Goal: Transaction & Acquisition: Obtain resource

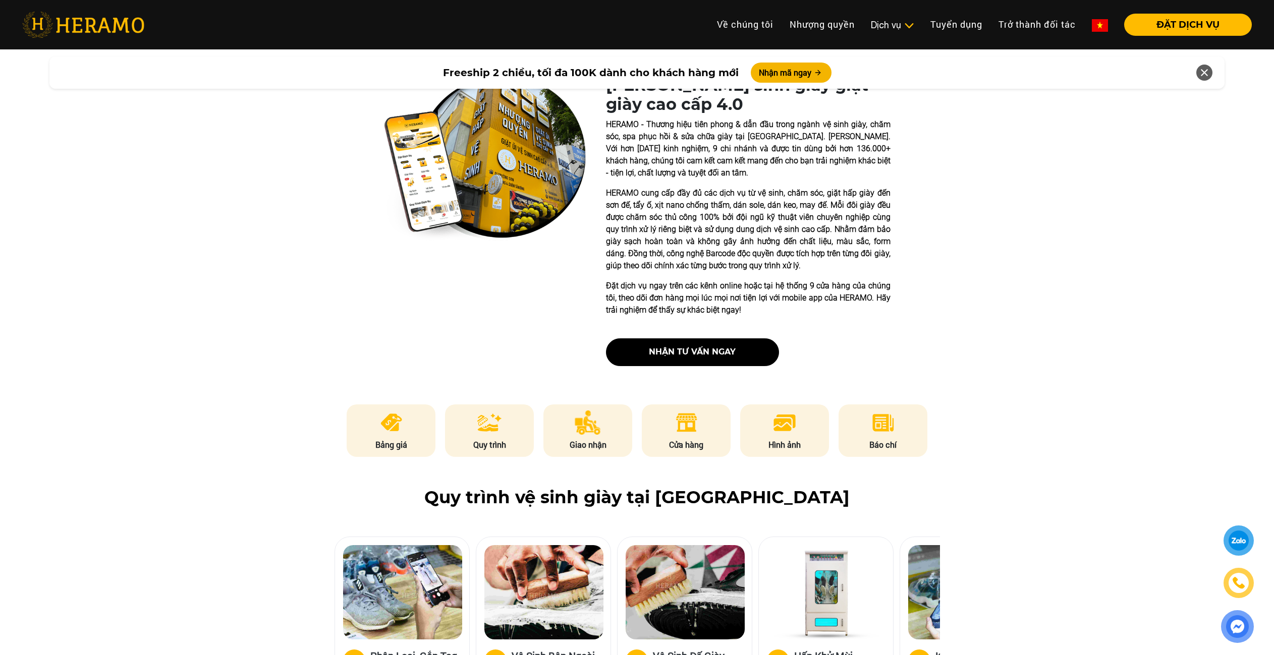
scroll to position [50, 0]
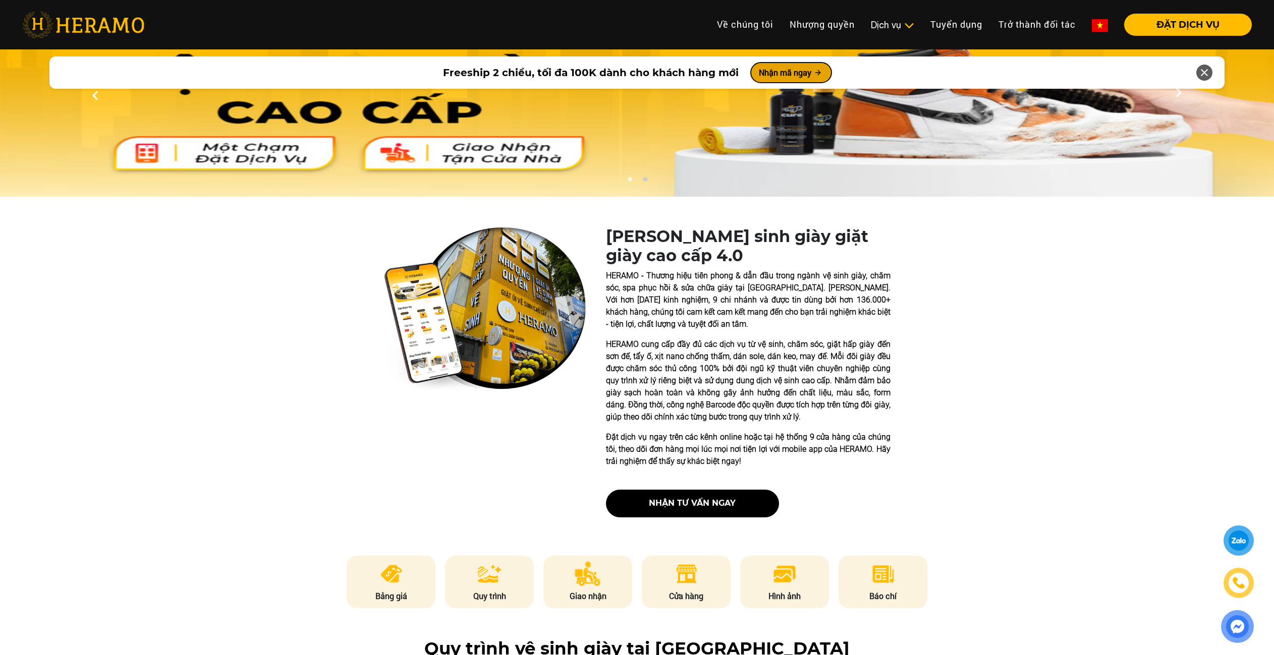
click at [795, 71] on button "Nhận mã ngay" at bounding box center [791, 73] width 81 height 20
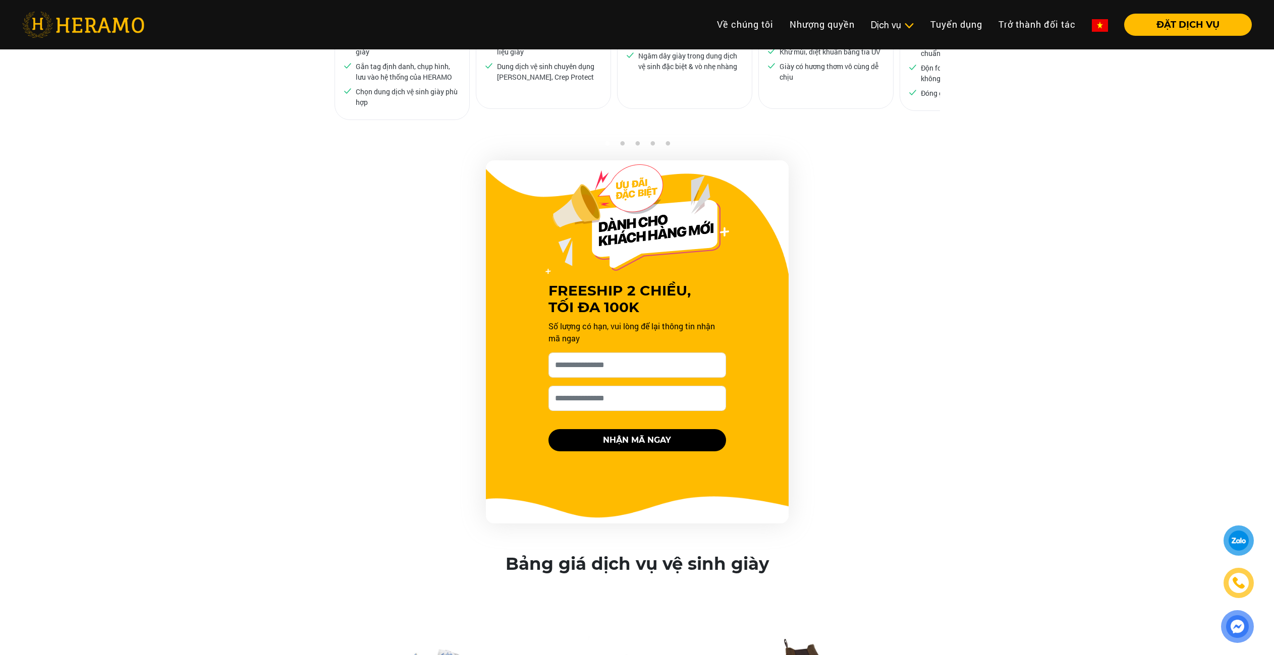
scroll to position [1017, 0]
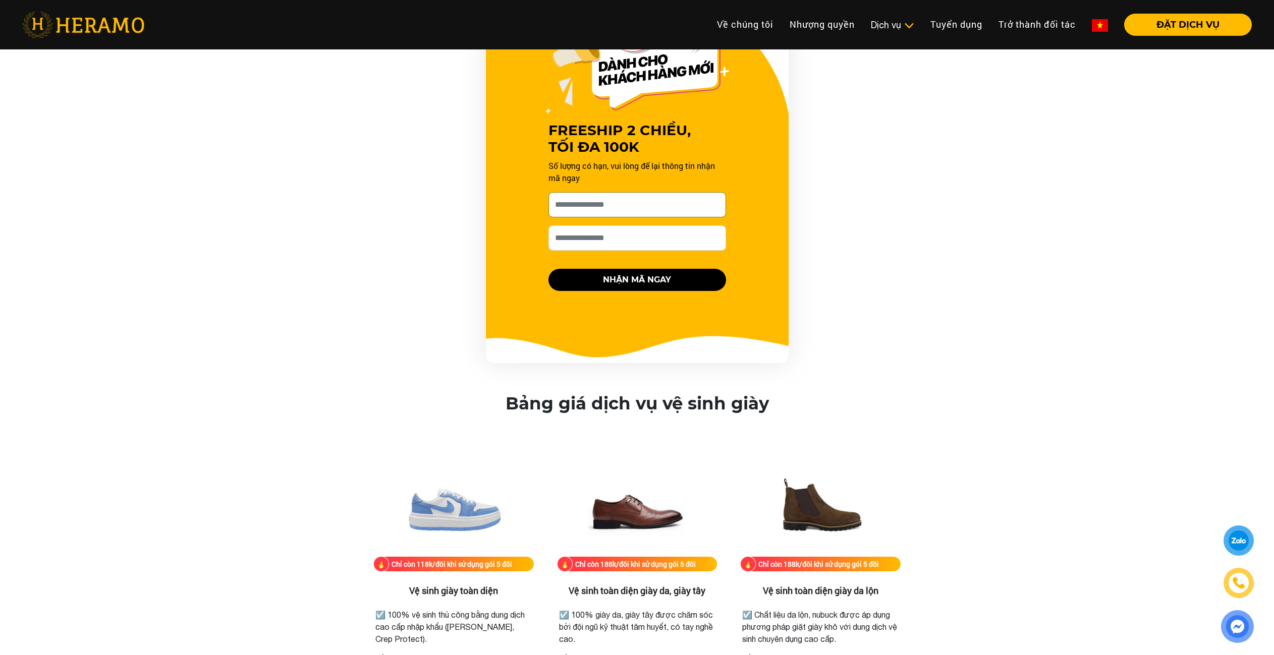
click at [627, 210] on input "[PERSON_NAME] xin tên của bạn nhé *" at bounding box center [637, 204] width 178 height 25
type input "**********"
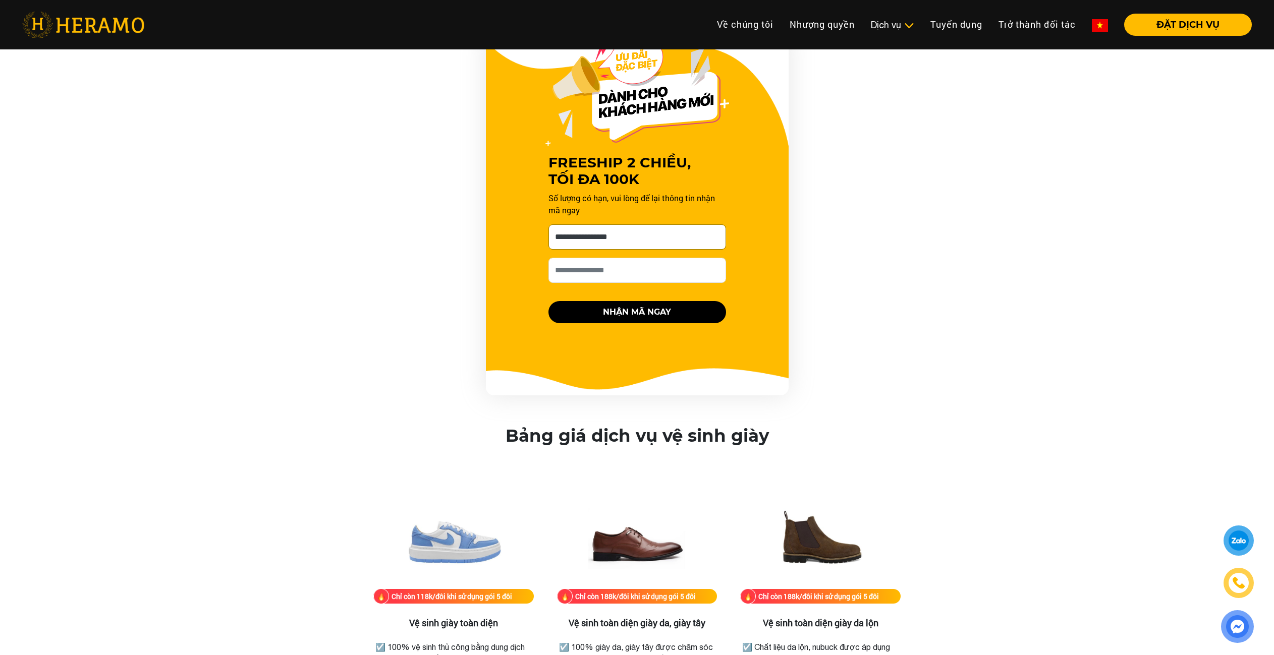
scroll to position [966, 0]
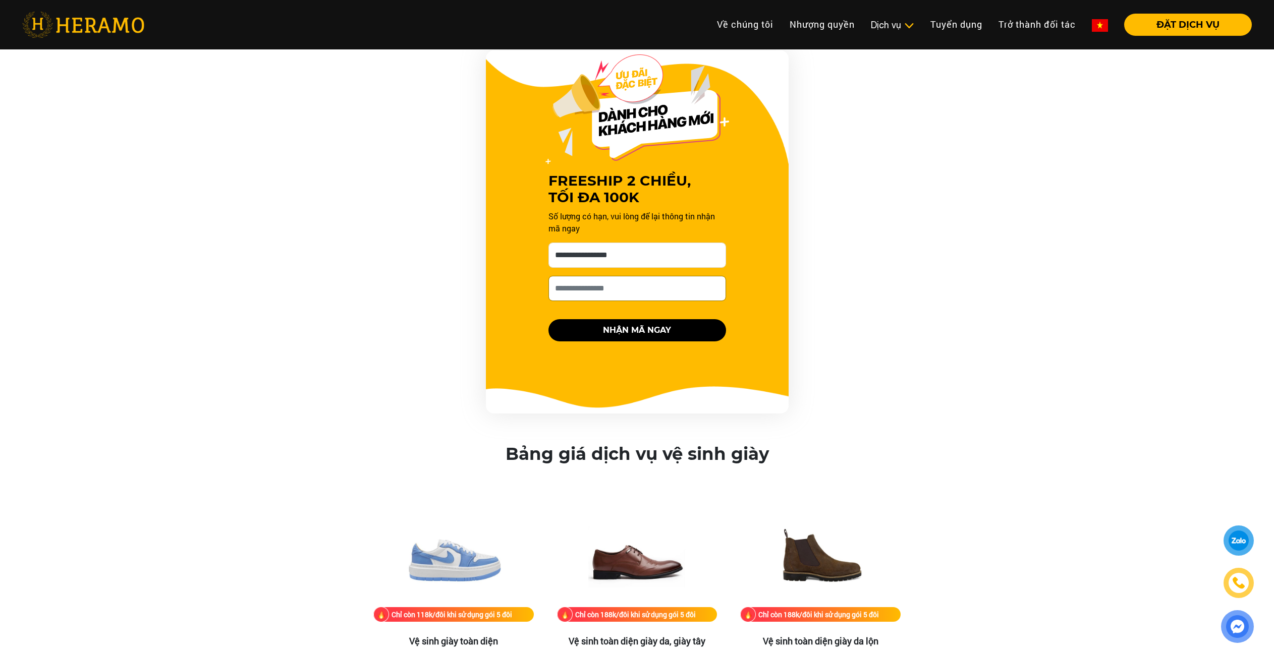
click at [591, 290] on input "Số điện thoại HERAMO có thể liên hệ là *" at bounding box center [637, 288] width 178 height 25
type input "**********"
click at [641, 324] on button "NHẬN MÃ NGAY" at bounding box center [637, 330] width 178 height 22
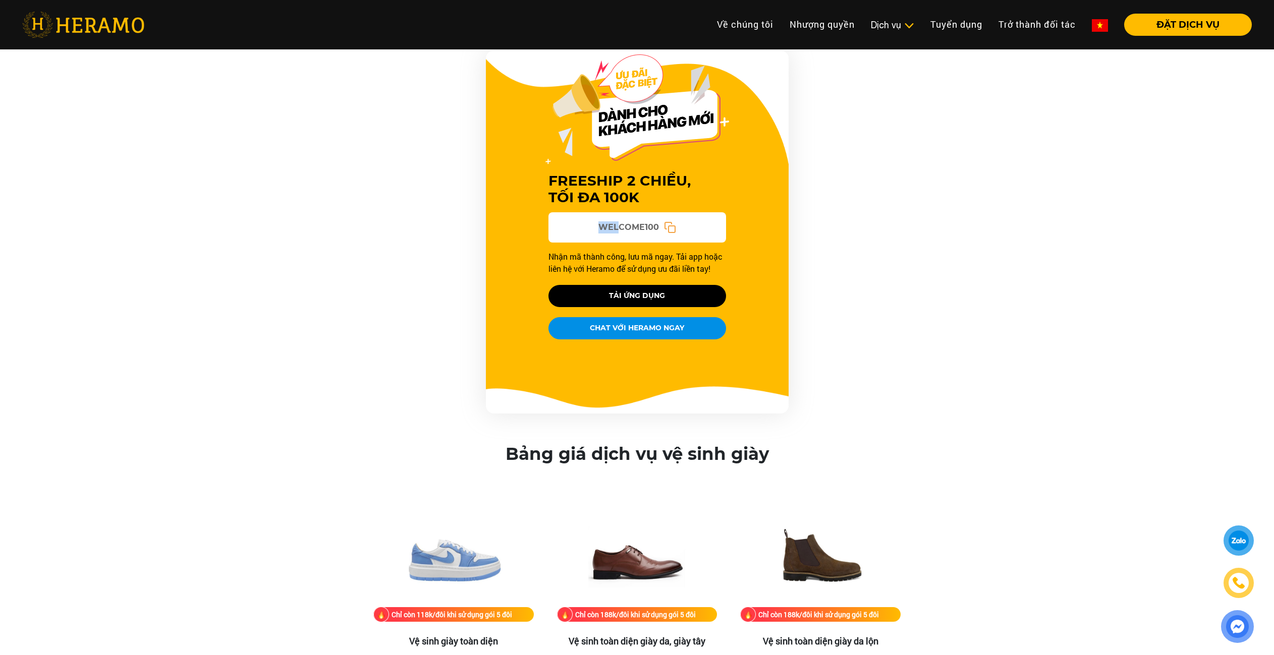
drag, startPoint x: 597, startPoint y: 216, endPoint x: 620, endPoint y: 219, distance: 23.5
click at [620, 219] on div "WELCOME100" at bounding box center [637, 227] width 178 height 30
click at [602, 226] on span "WELCOME100" at bounding box center [628, 227] width 61 height 12
drag, startPoint x: 598, startPoint y: 225, endPoint x: 656, endPoint y: 225, distance: 58.0
click at [656, 225] on span "WELCOME100" at bounding box center [628, 227] width 61 height 12
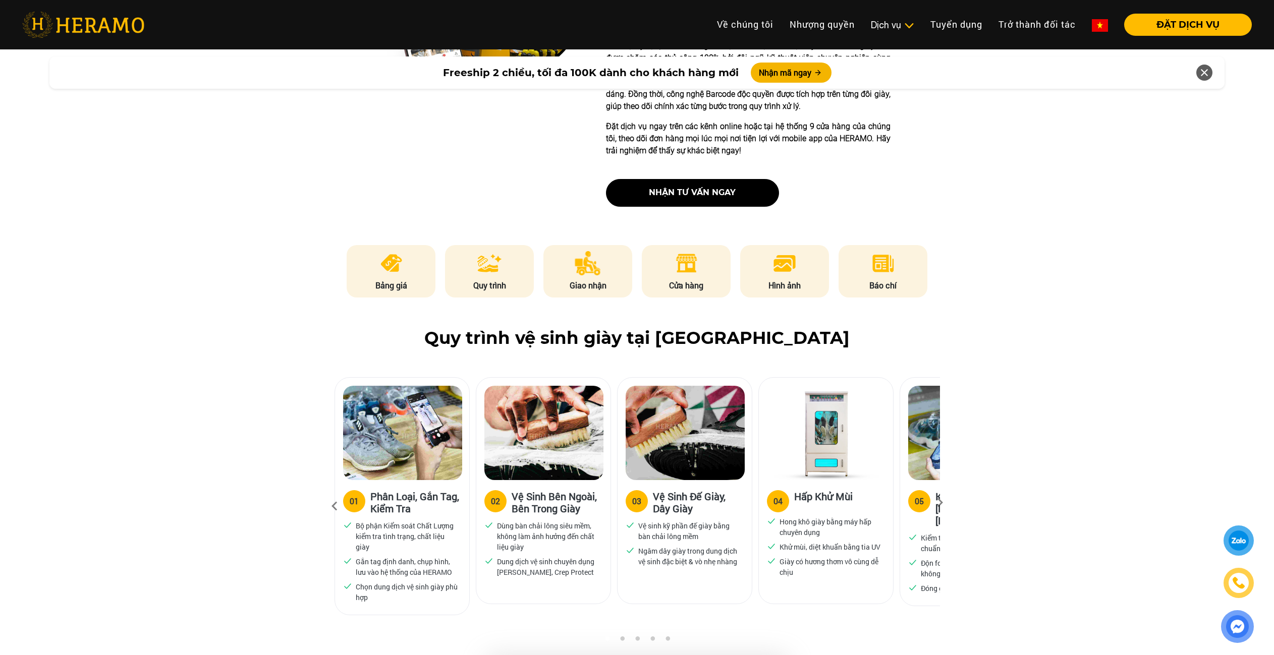
scroll to position [8, 0]
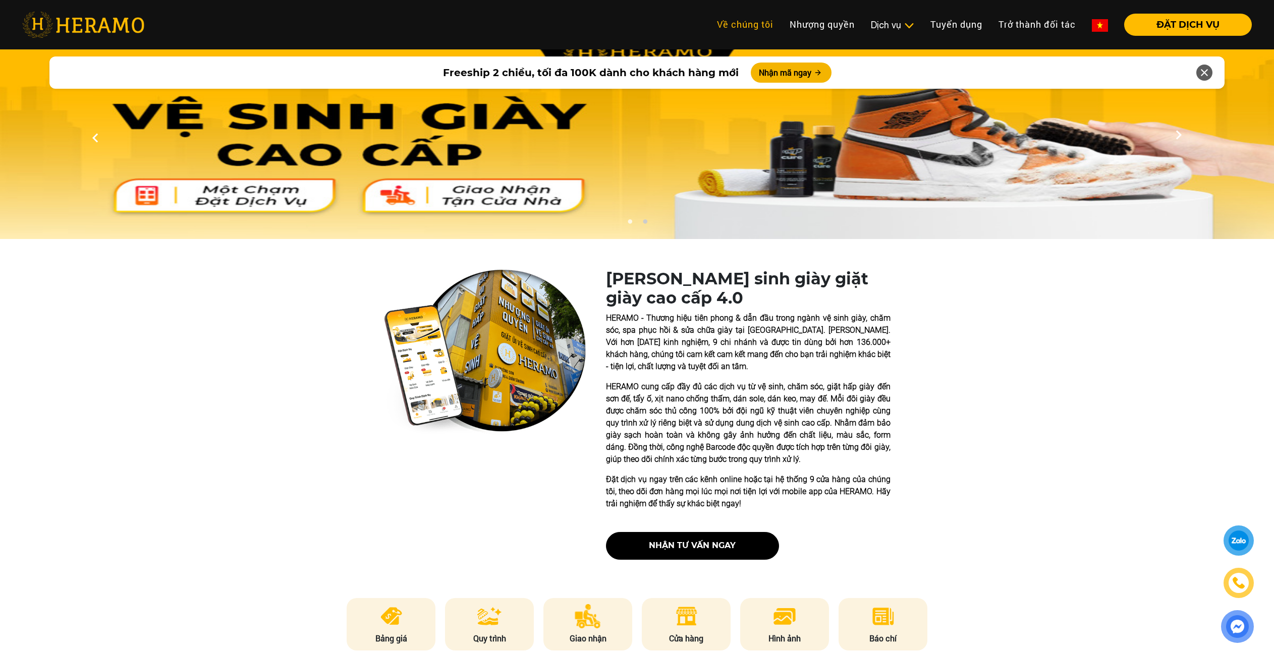
click at [746, 28] on link "Về chúng tôi" at bounding box center [745, 25] width 73 height 22
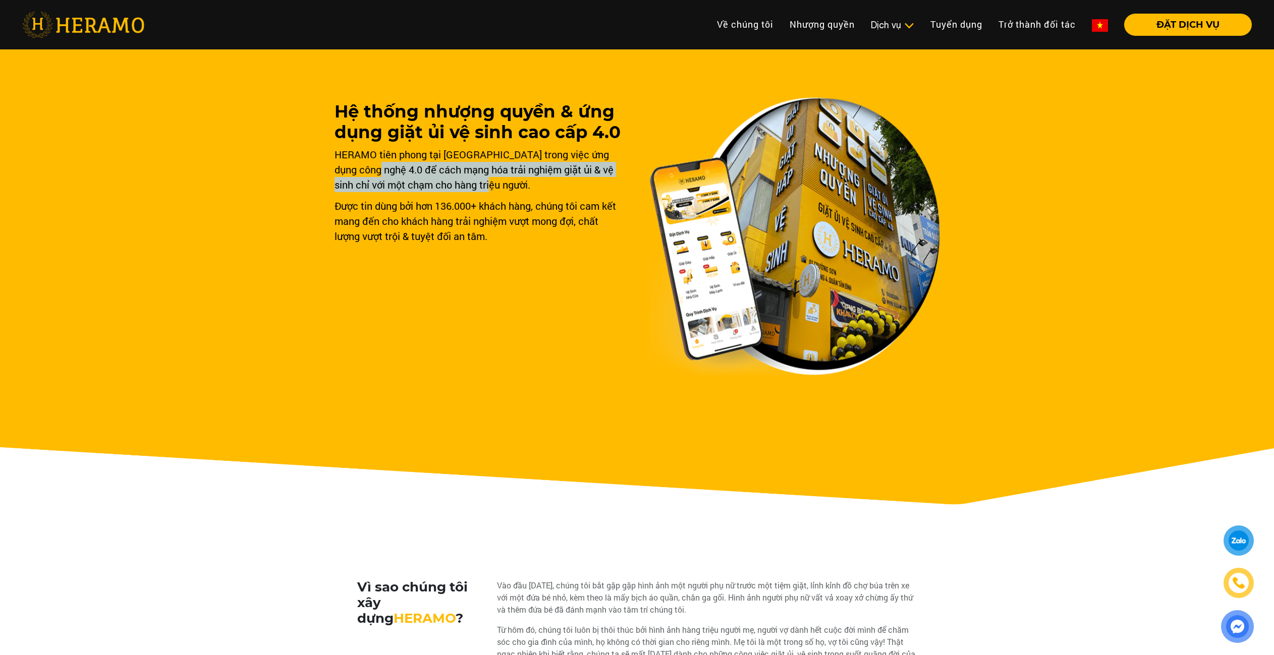
drag, startPoint x: 374, startPoint y: 165, endPoint x: 523, endPoint y: 184, distance: 150.0
click at [523, 184] on div "HERAMO tiên phong tại [GEOGRAPHIC_DATA] trong việc ứng dụng công nghệ 4.0 để cá…" at bounding box center [479, 169] width 291 height 45
click at [497, 189] on div "HERAMO tiên phong tại [GEOGRAPHIC_DATA] trong việc ứng dụng công nghệ 4.0 để cá…" at bounding box center [479, 169] width 291 height 45
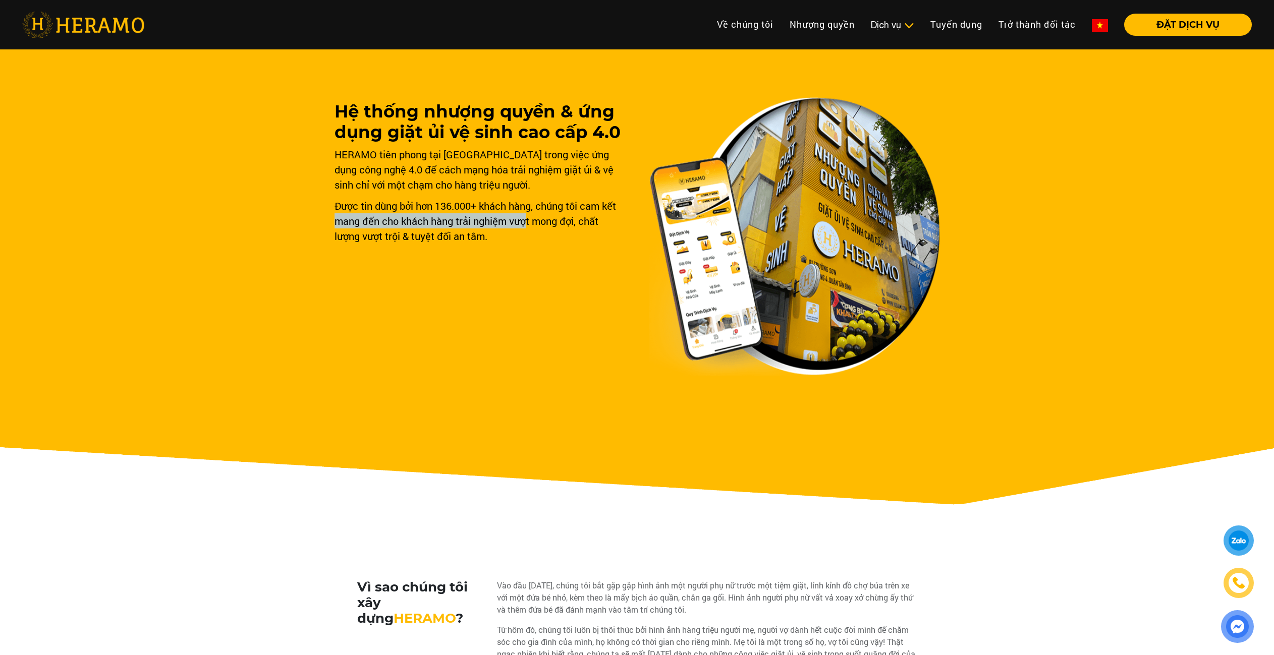
drag, startPoint x: 334, startPoint y: 214, endPoint x: 525, endPoint y: 216, distance: 191.2
click at [525, 216] on div "Hệ thống nhượng quyền & ứng dụng giặt ủi vệ sinh cao cấp 4.0 HERAMO tiên phong …" at bounding box center [637, 287] width 1274 height 484
click at [470, 255] on div "Hệ thống nhượng quyền & ứng dụng giặt ủi vệ sinh cao cấp 4.0 HERAMO tiên phong …" at bounding box center [479, 238] width 291 height 274
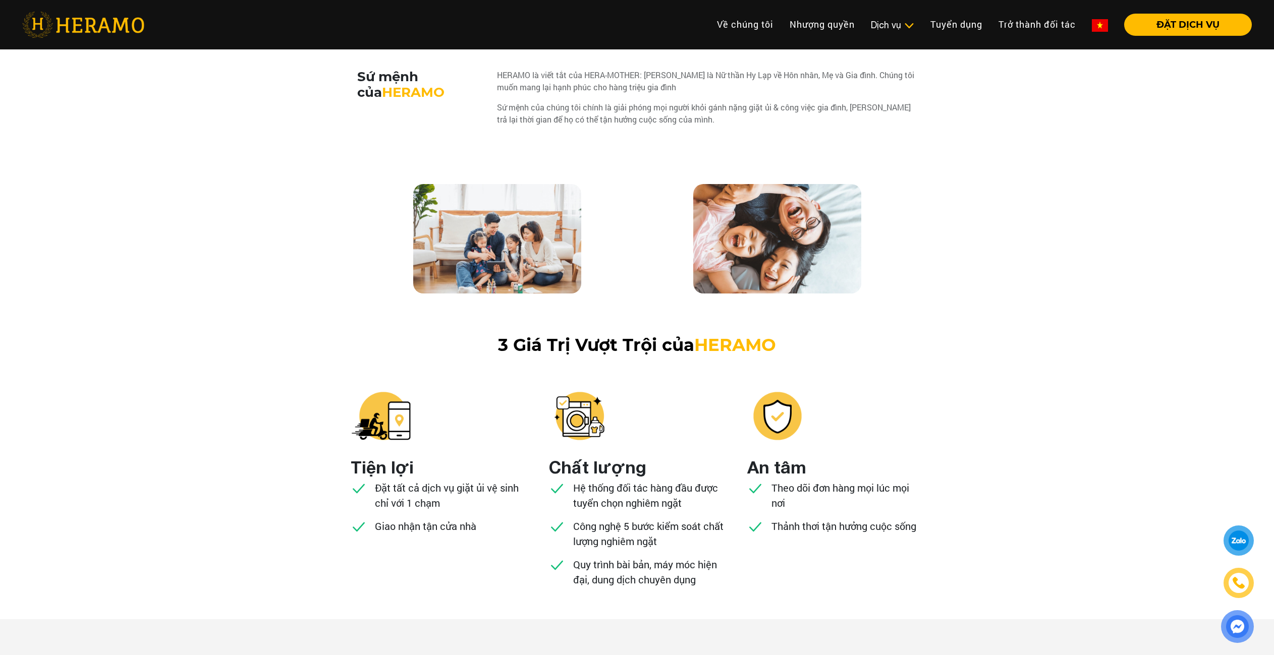
scroll to position [958, 0]
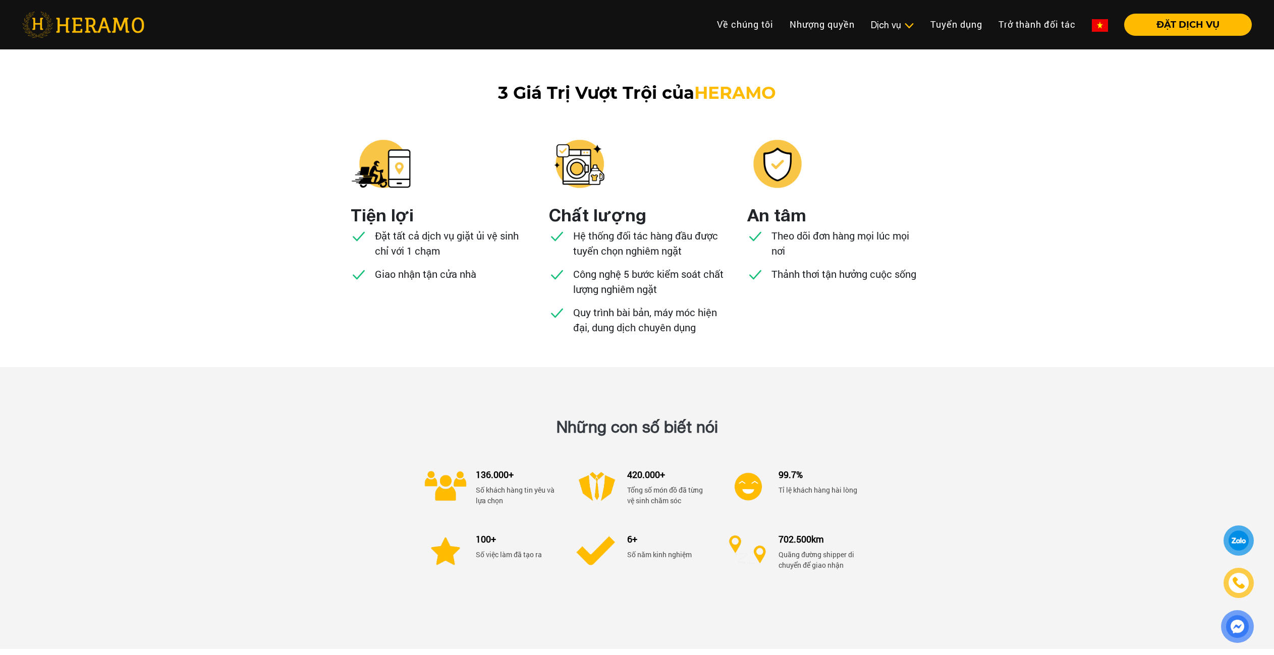
click at [1235, 582] on img at bounding box center [1238, 584] width 12 height 12
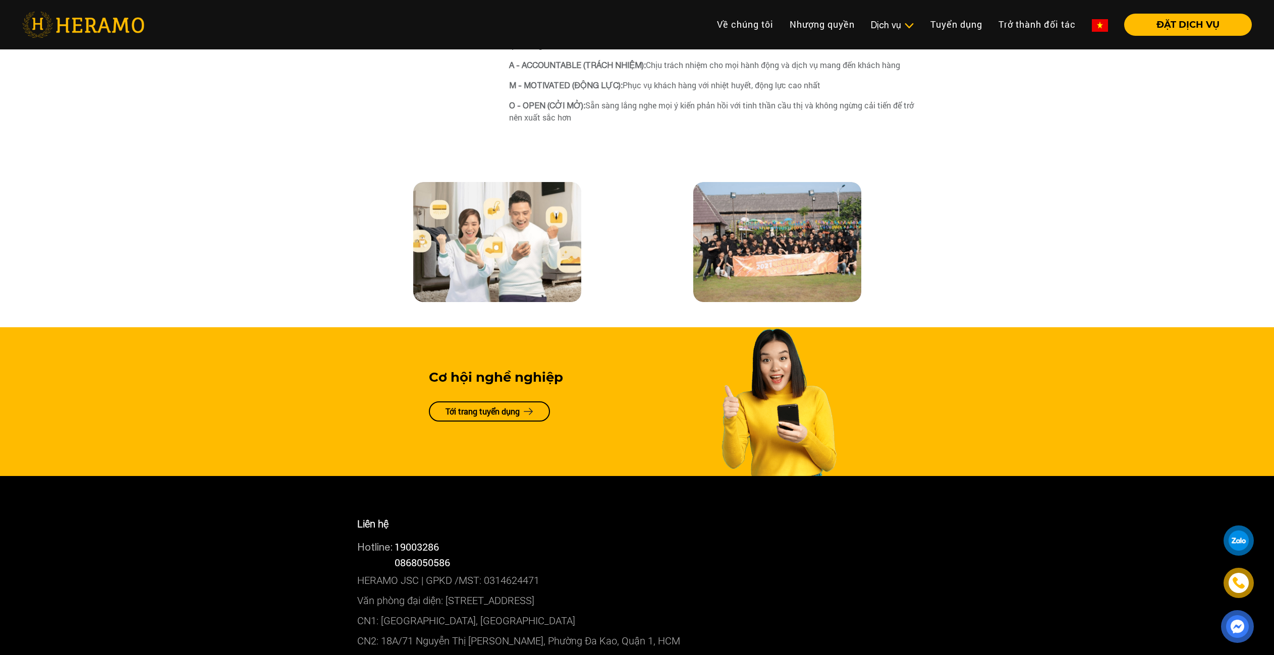
scroll to position [2421, 0]
